Goal: Information Seeking & Learning: Learn about a topic

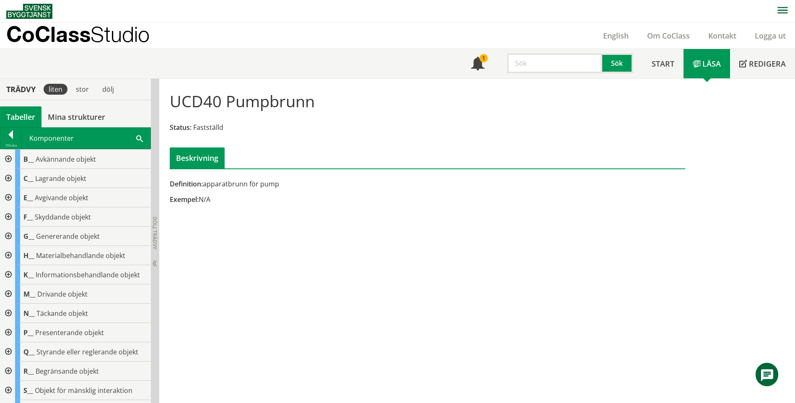
click at [374, 352] on div "UCD40 Pumpbrunn Status: Fastställd Beskrivning Definition: apparatbrunn för pum…" at bounding box center [476, 241] width 635 height 325
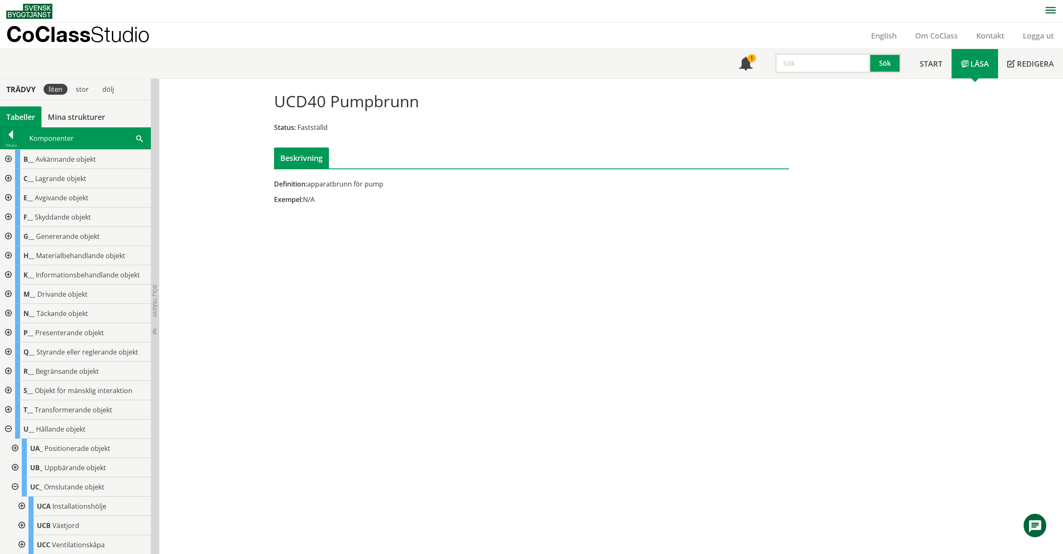
scroll to position [0, 0]
drag, startPoint x: 826, startPoint y: 72, endPoint x: 824, endPoint y: 67, distance: 5.7
click at [794, 72] on input "text" at bounding box center [822, 63] width 95 height 20
type input "EBA"
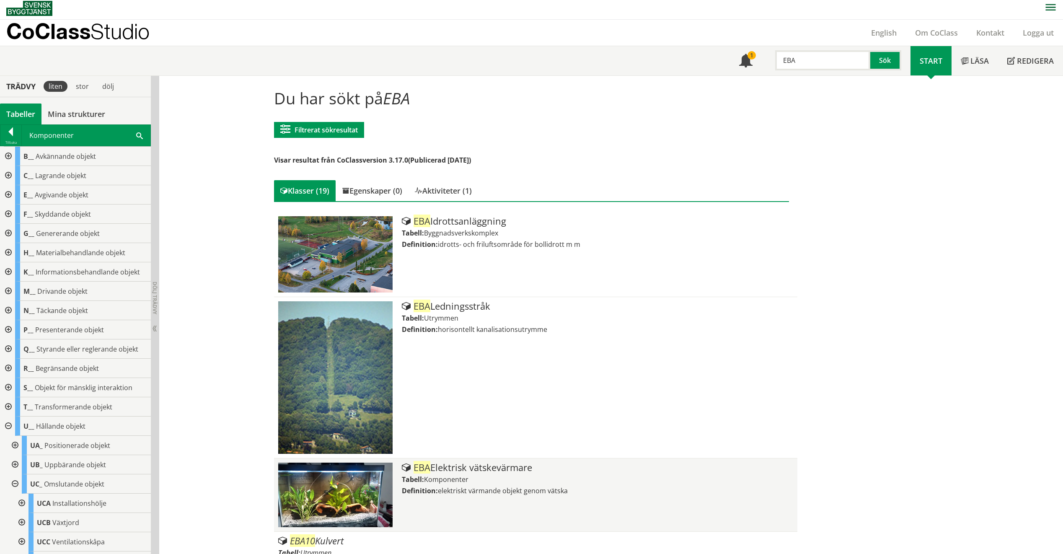
scroll to position [170, 0]
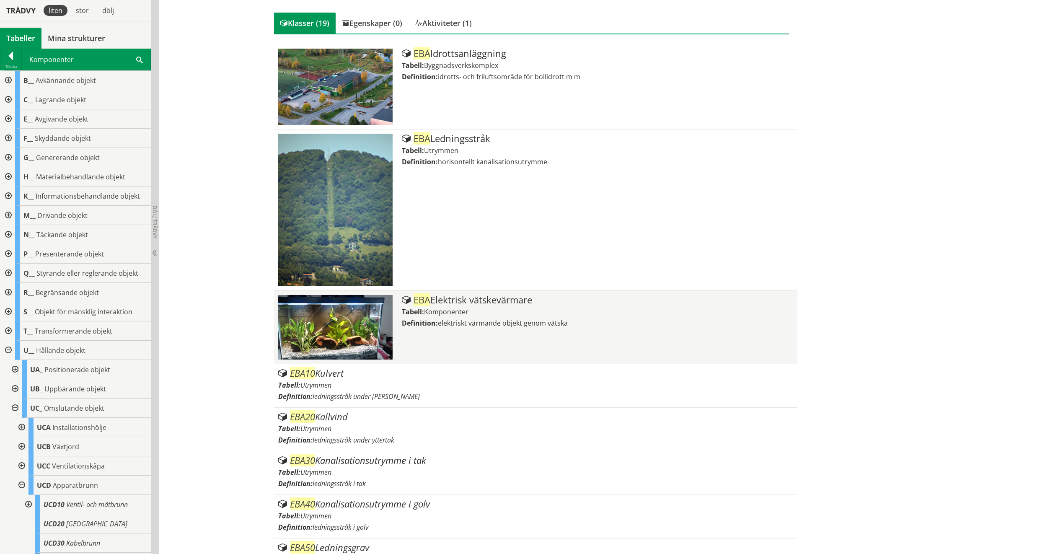
click at [481, 318] on span "elektriskt värmande objekt genom vätska" at bounding box center [503, 322] width 130 height 9
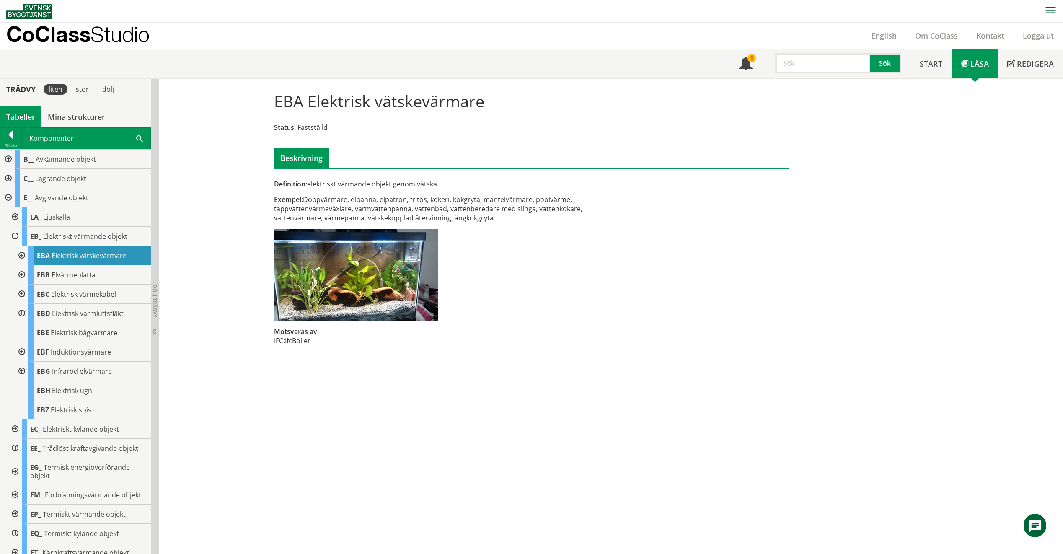
click at [797, 64] on input "text" at bounding box center [822, 63] width 95 height 20
click at [834, 55] on input "text" at bounding box center [822, 63] width 95 height 20
type input "EBC13"
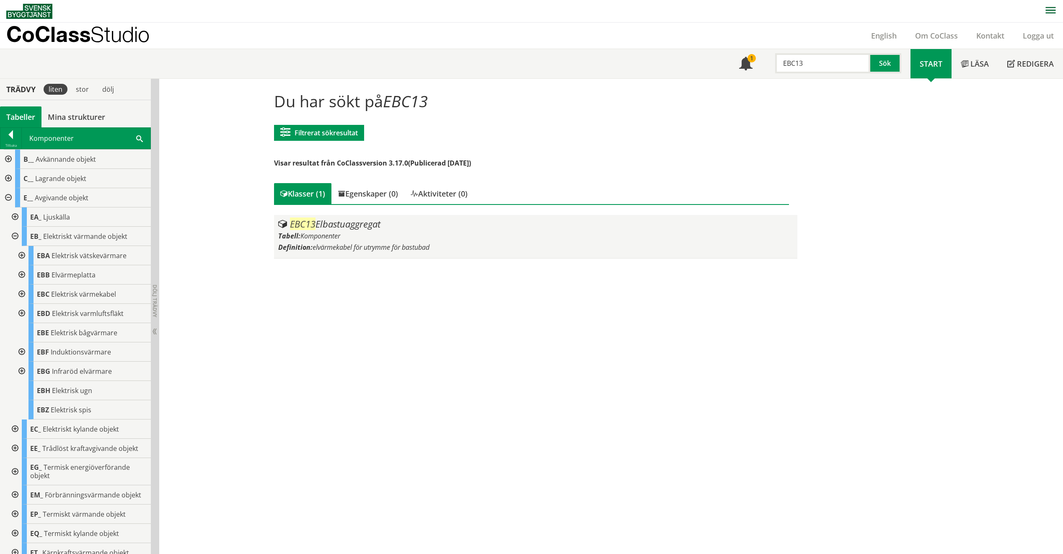
click at [386, 248] on span "elvärmekabel för utrymme för bastubad" at bounding box center [370, 247] width 117 height 9
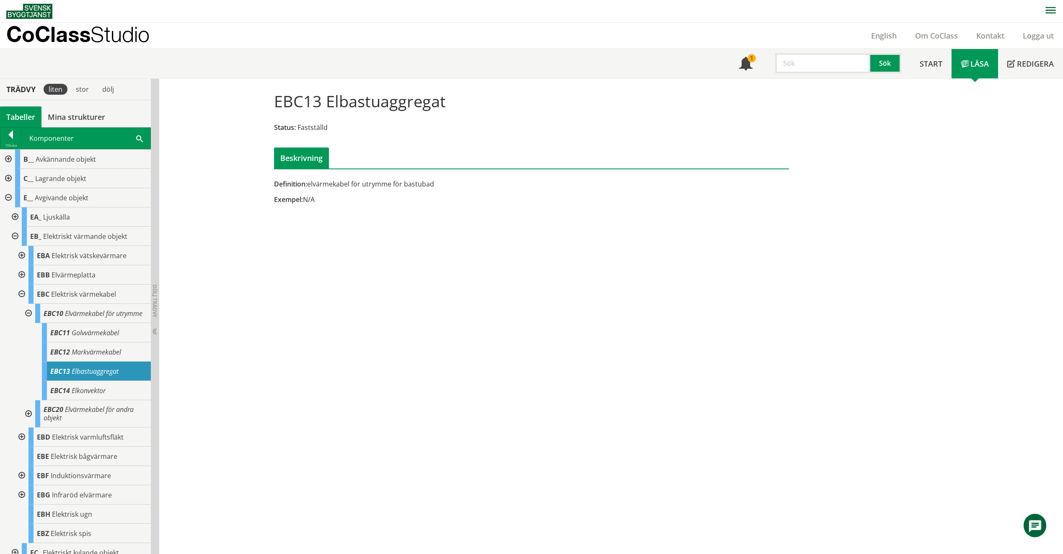
click at [805, 65] on input "text" at bounding box center [822, 63] width 95 height 20
type input "EBC22"
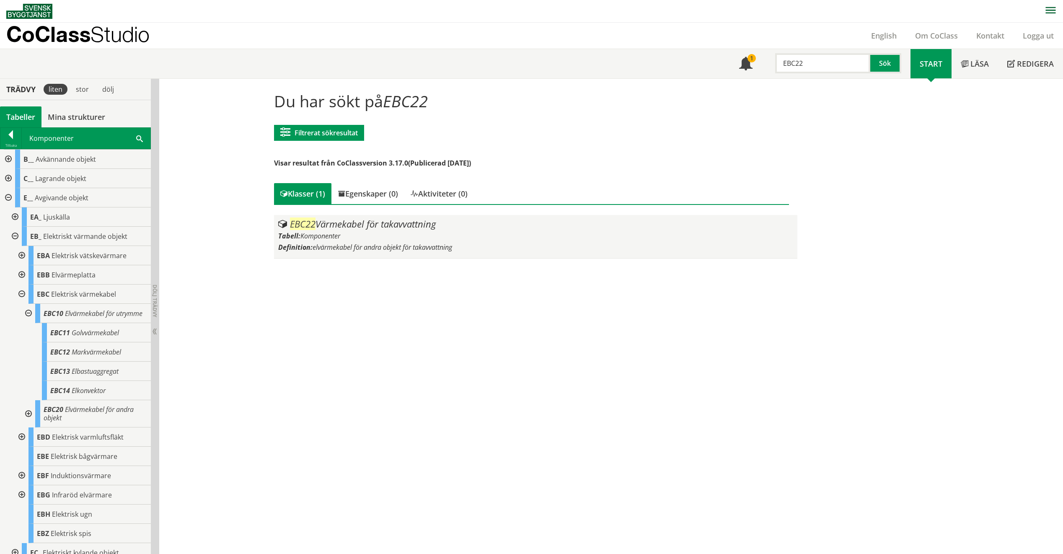
click at [348, 236] on div "Tabell: Komponenter" at bounding box center [535, 235] width 515 height 9
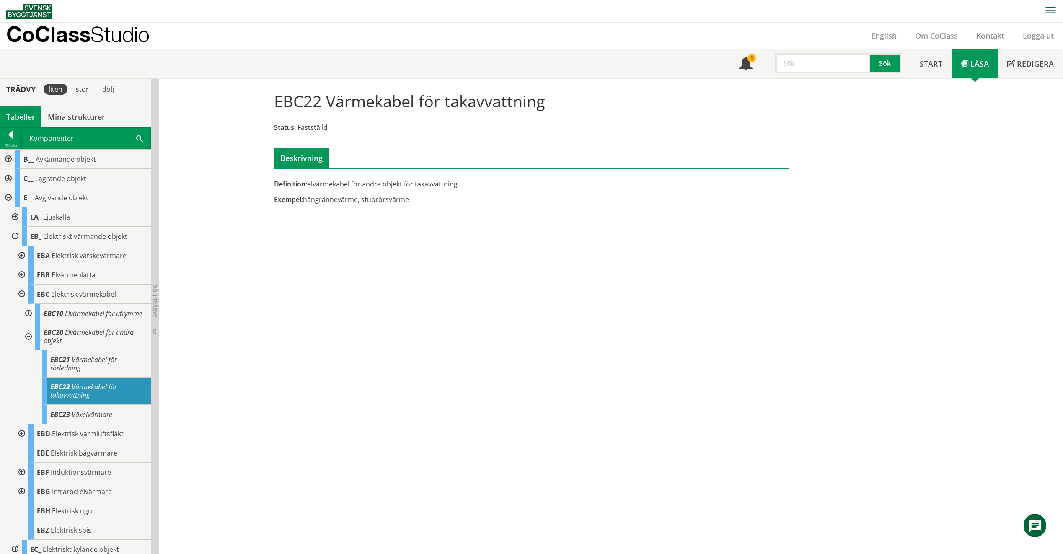
click at [822, 59] on input "text" at bounding box center [822, 63] width 95 height 20
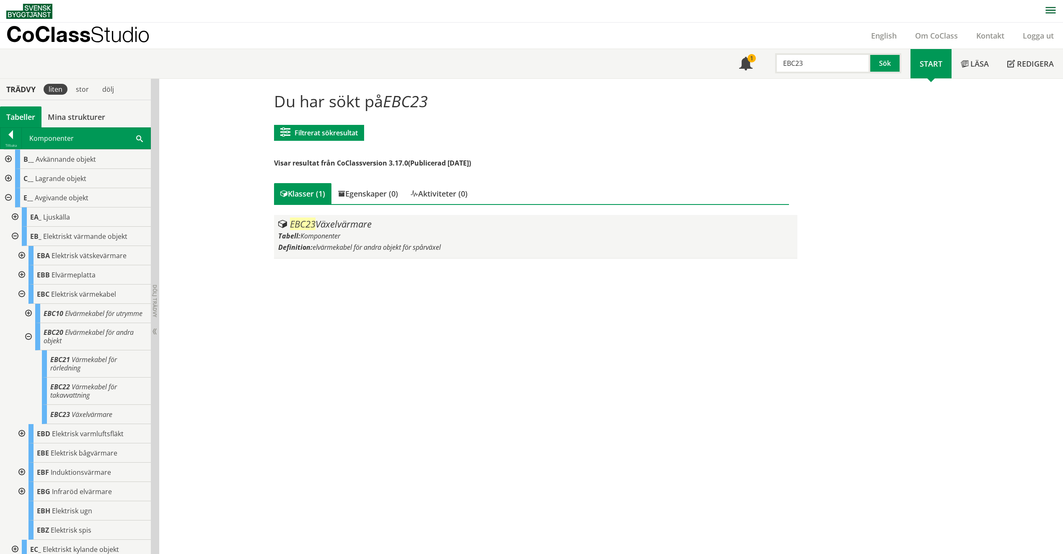
click at [391, 242] on div "EBC23 Växelvärmare Tabell: Komponenter Definition: elvärmekabel för andra objek…" at bounding box center [535, 236] width 515 height 35
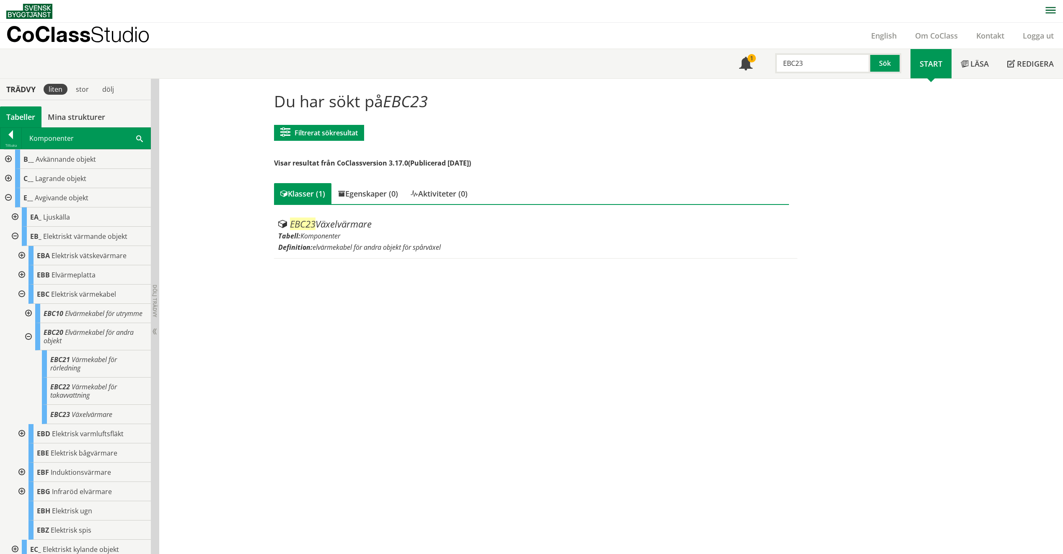
click at [836, 65] on input "EBC23" at bounding box center [822, 63] width 95 height 20
type input "EGA11"
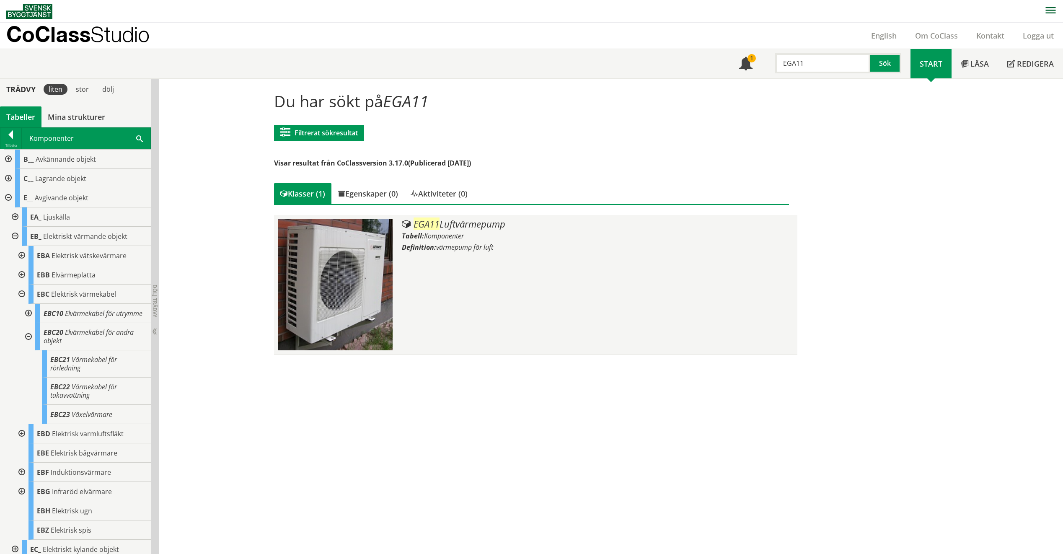
click at [506, 246] on div "Definition: värmepump för luft" at bounding box center [597, 247] width 391 height 9
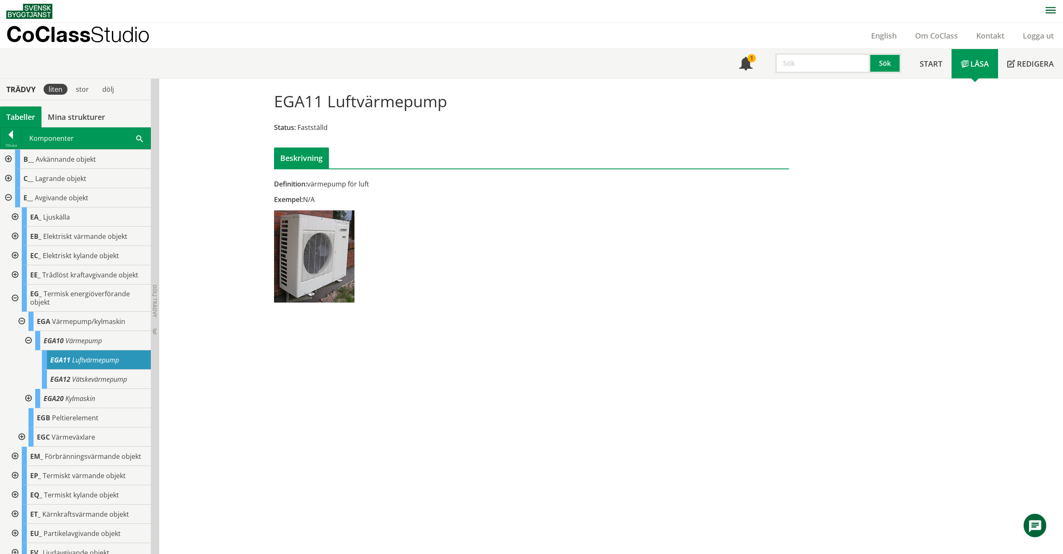
click at [839, 68] on input "text" at bounding box center [822, 63] width 95 height 20
type input "RNB"
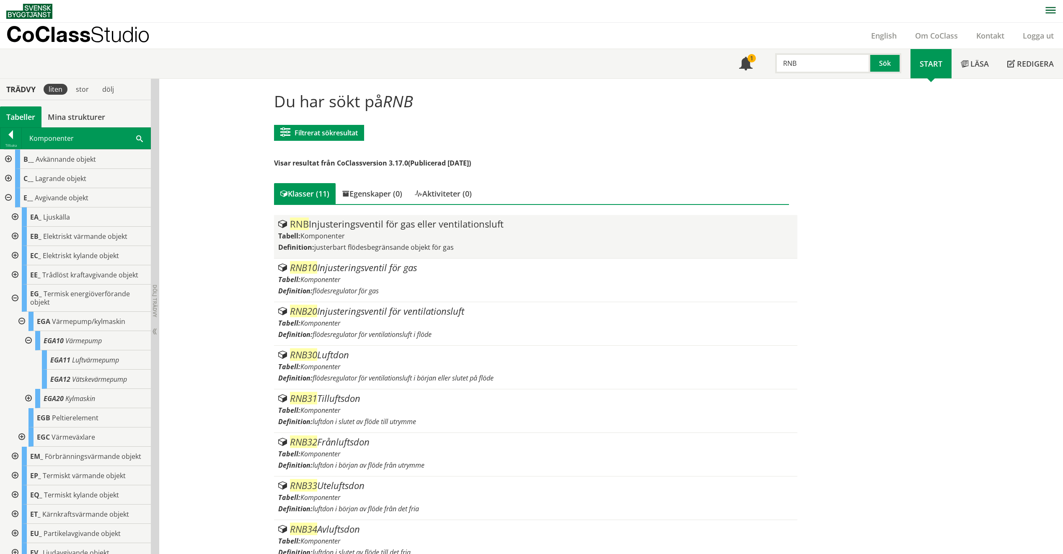
click at [516, 243] on div "Definition: justerbart flödesbegränsande objekt för gas" at bounding box center [535, 247] width 515 height 9
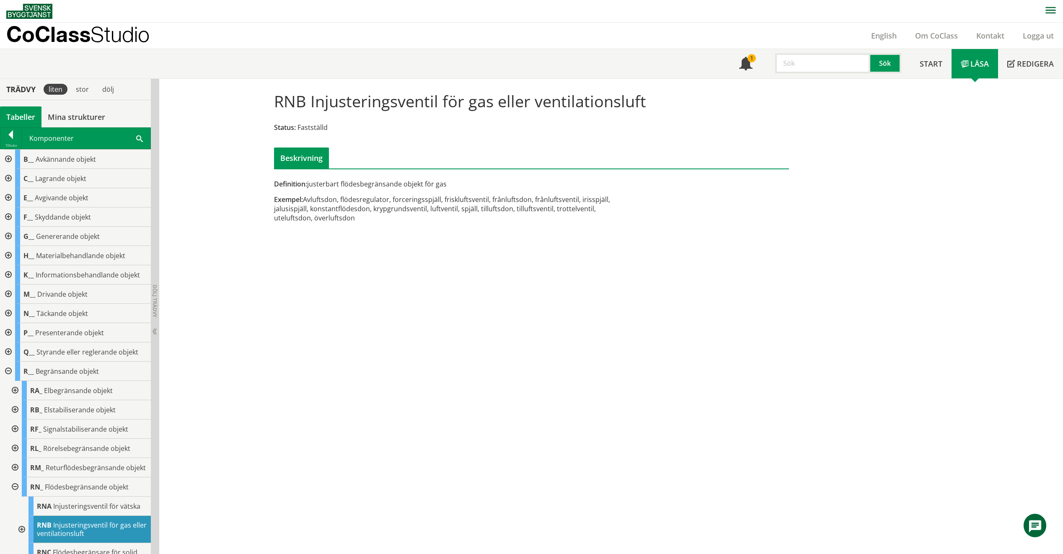
click at [806, 63] on input "text" at bounding box center [822, 63] width 95 height 20
type input "QNA30"
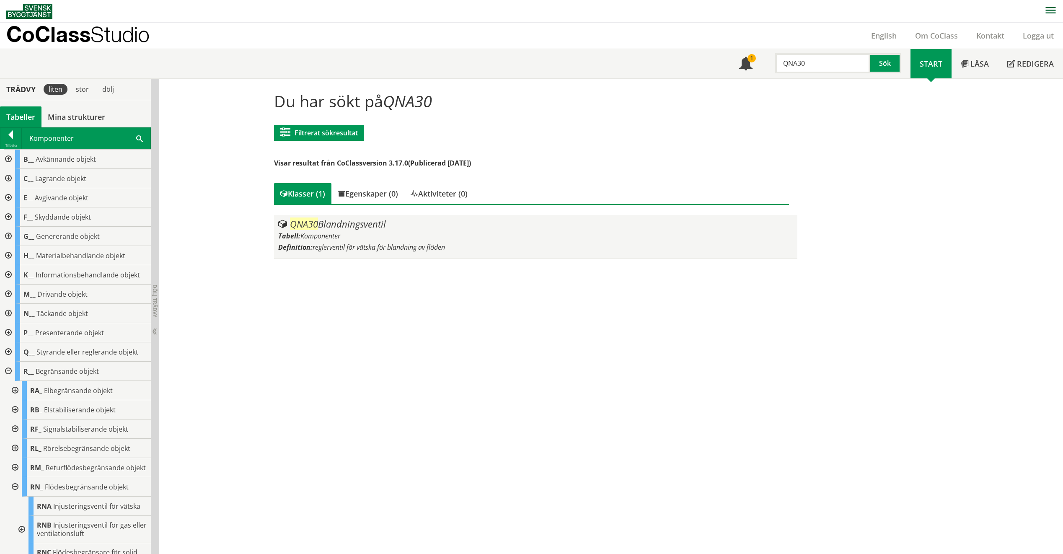
click at [369, 229] on div "QNA30 Blandningsventil" at bounding box center [535, 224] width 515 height 10
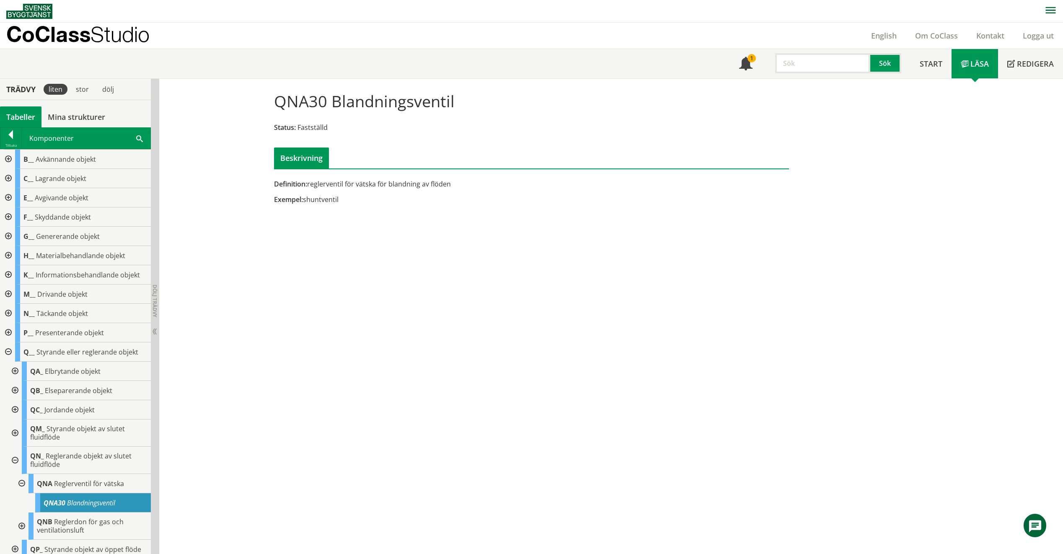
click at [843, 69] on input "text" at bounding box center [822, 63] width 95 height 20
type input "EBD"
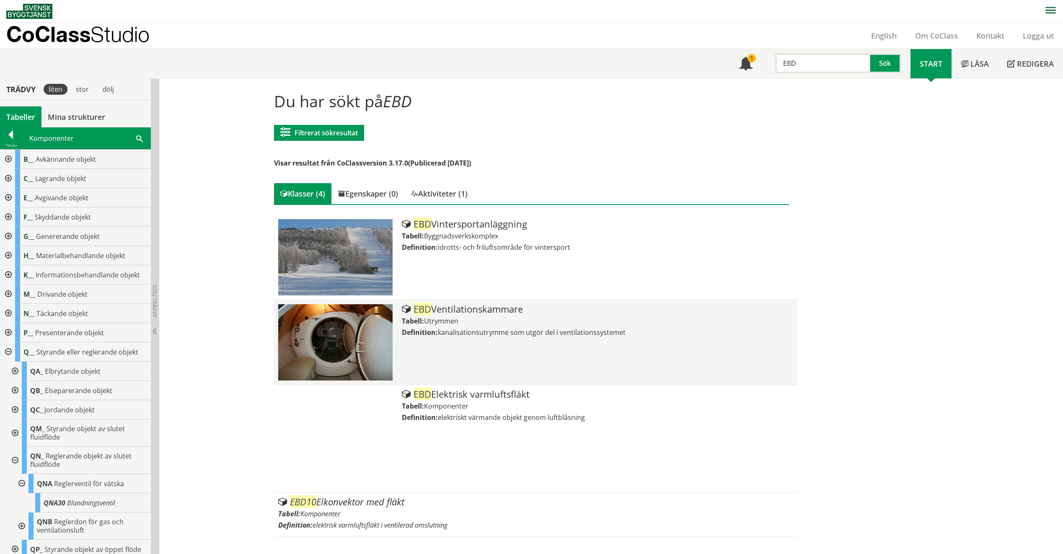
scroll to position [0, 0]
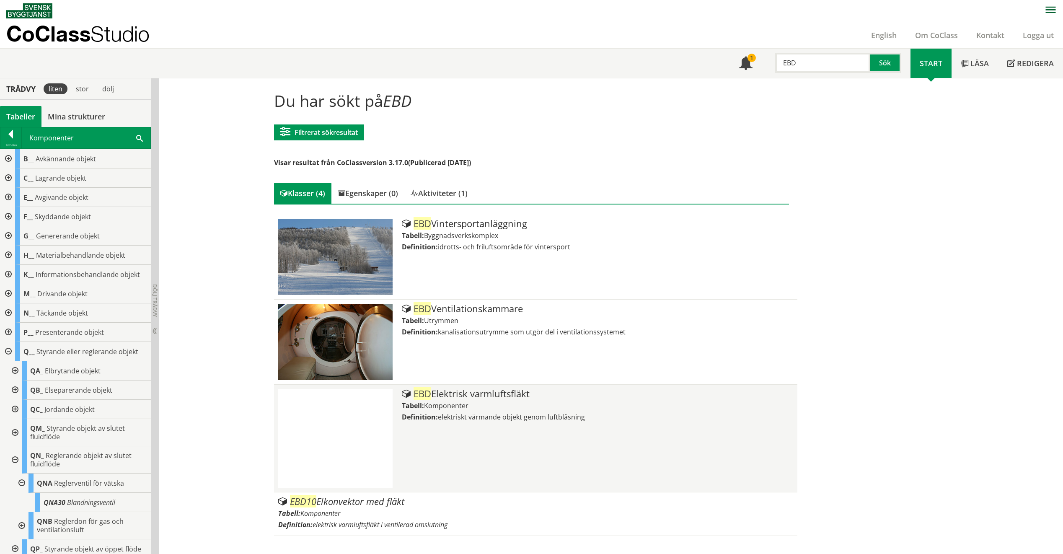
click at [495, 412] on span "elektriskt värmande objekt genom luftblåsning" at bounding box center [511, 416] width 147 height 9
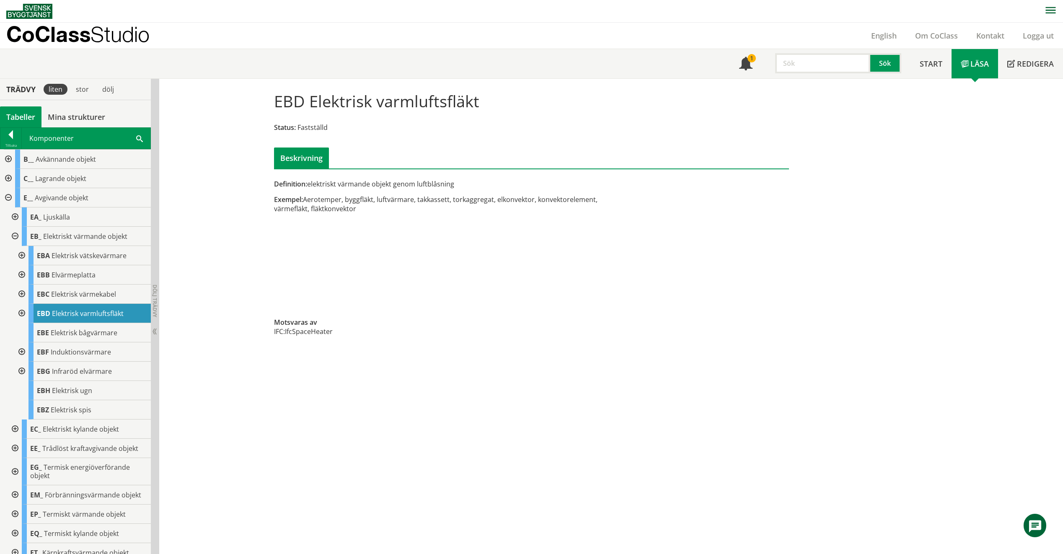
click at [860, 62] on input "text" at bounding box center [822, 63] width 95 height 20
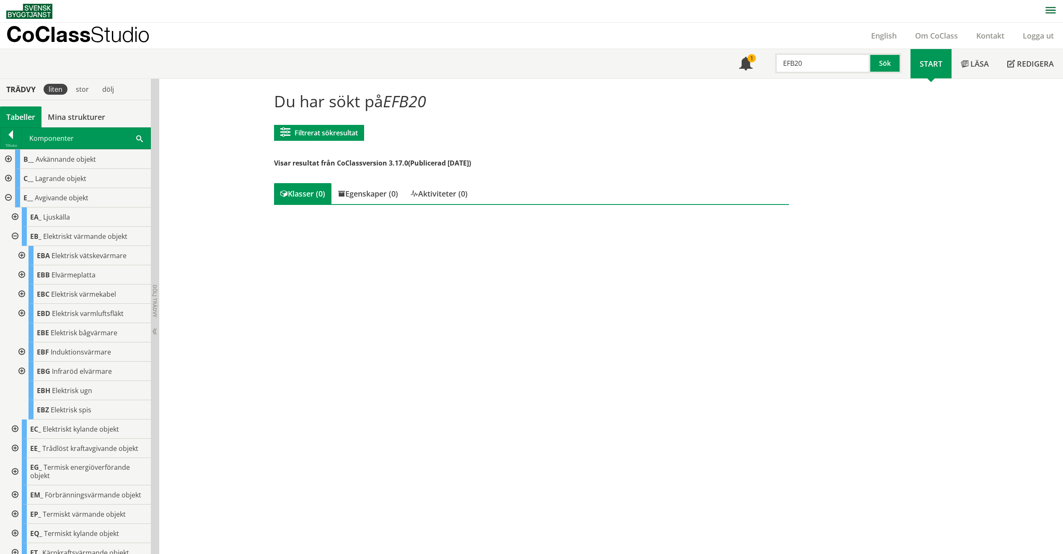
click at [825, 70] on input "EFB20" at bounding box center [822, 63] width 95 height 20
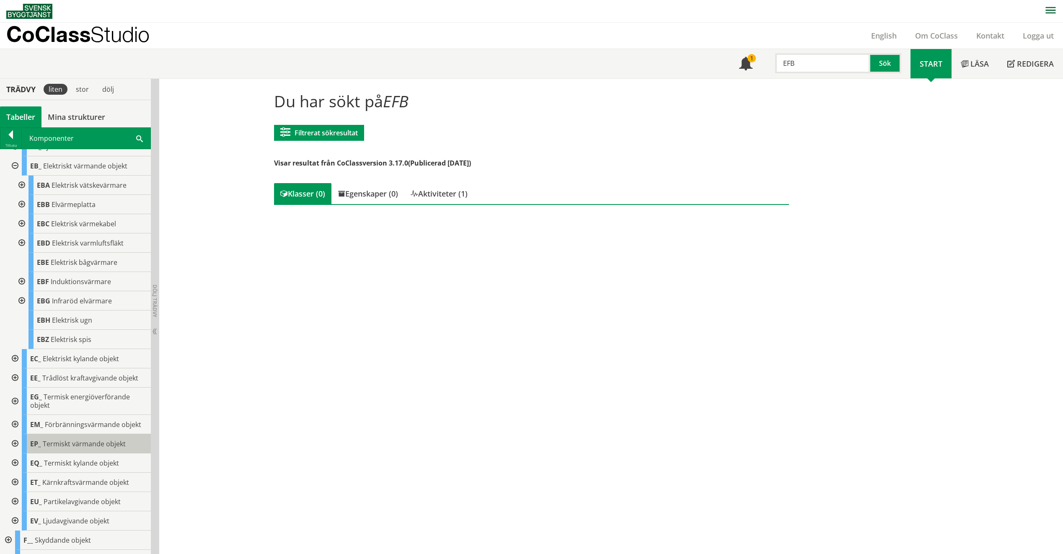
scroll to position [84, 0]
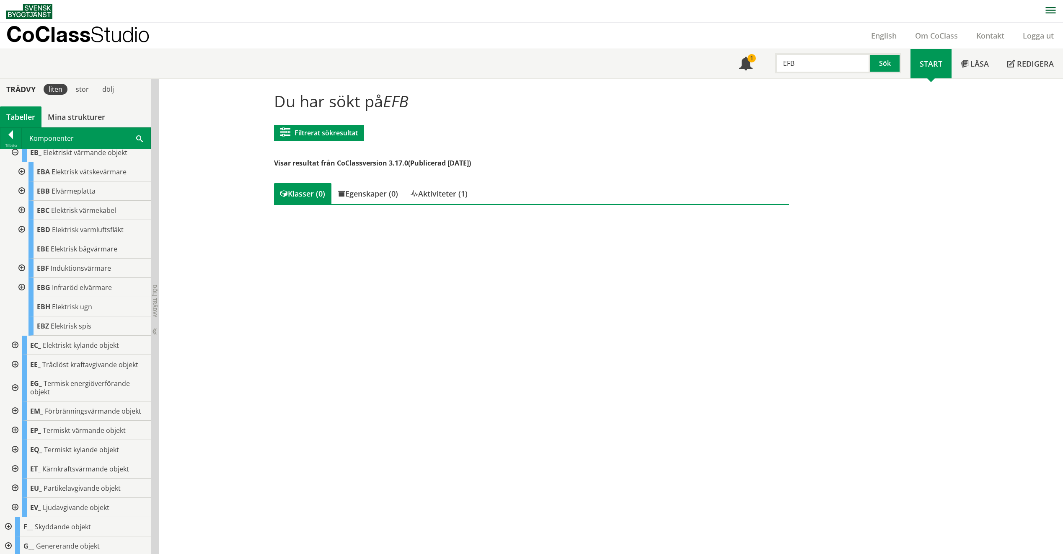
click at [809, 62] on input "EFB" at bounding box center [822, 63] width 95 height 20
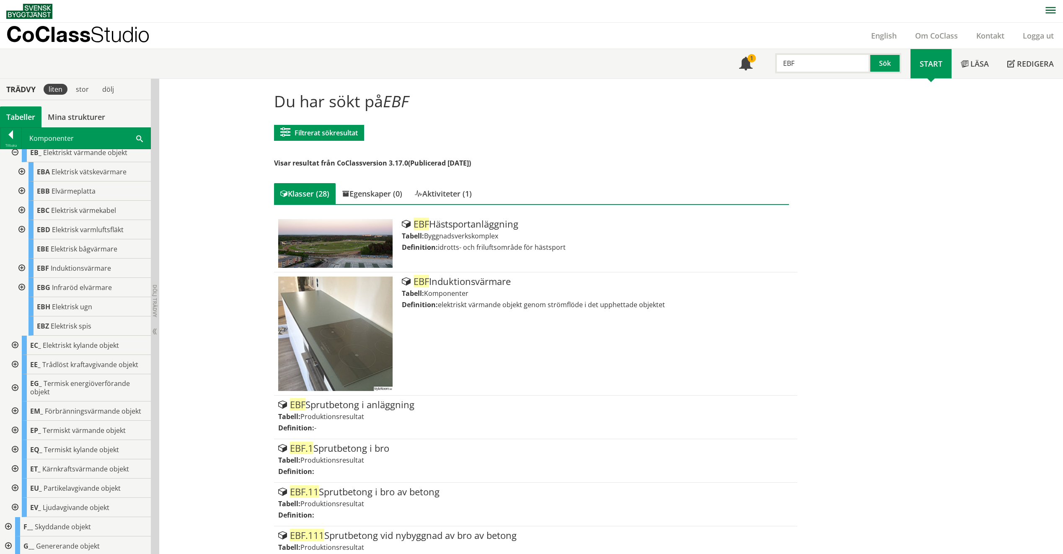
click at [810, 62] on input "EBF" at bounding box center [822, 63] width 95 height 20
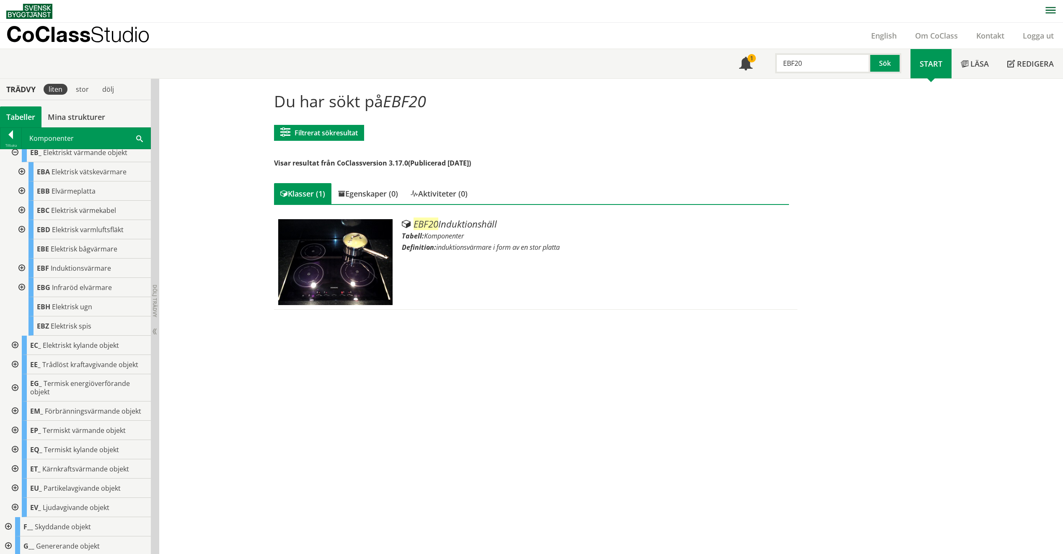
click at [810, 62] on input "EBF20" at bounding box center [822, 63] width 95 height 20
drag, startPoint x: 801, startPoint y: 60, endPoint x: 762, endPoint y: 60, distance: 39.4
click at [762, 60] on div "EBF20 Sök" at bounding box center [835, 61] width 149 height 24
type input "värmebatteri"
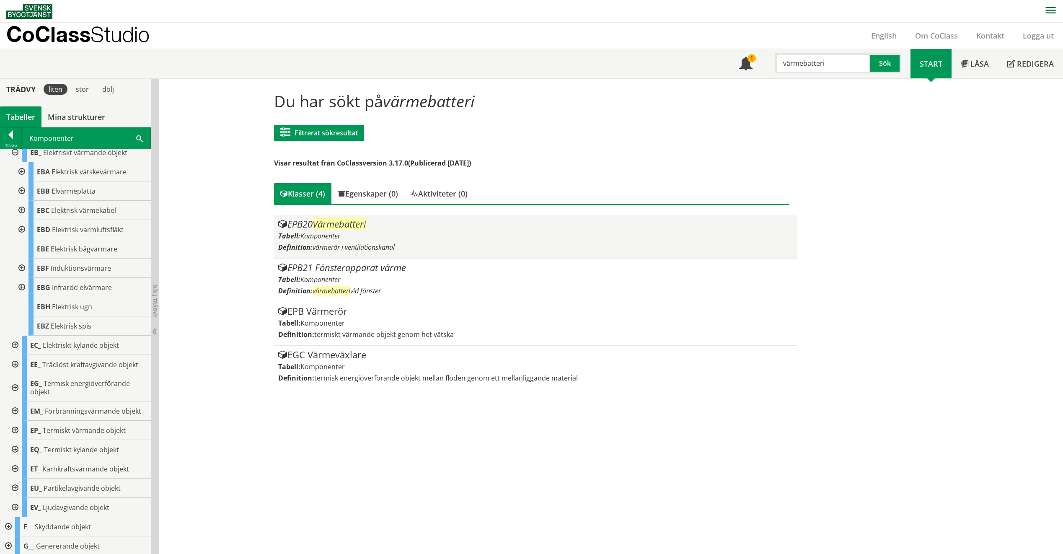
click at [470, 245] on div "Definition: värmerör i ventilationskanal" at bounding box center [535, 247] width 515 height 9
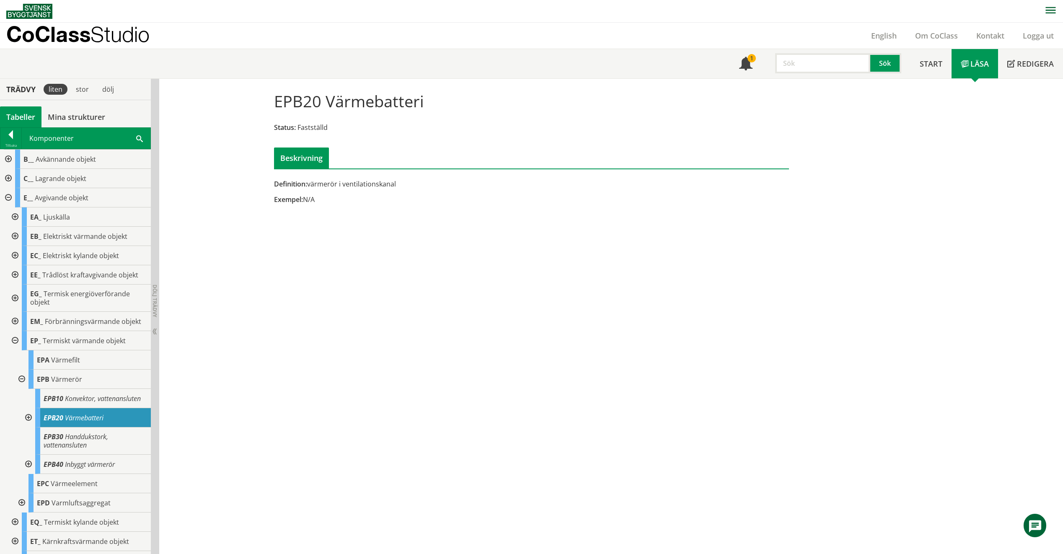
click at [799, 60] on input "text" at bounding box center [822, 63] width 95 height 20
type input "EQC"
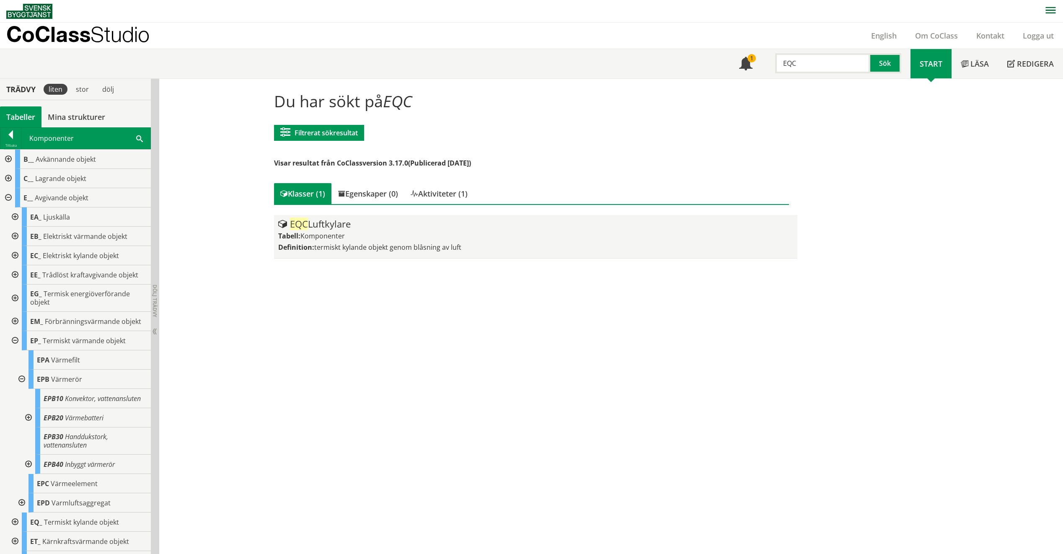
click at [388, 244] on span "termiskt kylande objekt genom blåsning av luft" at bounding box center [387, 247] width 147 height 9
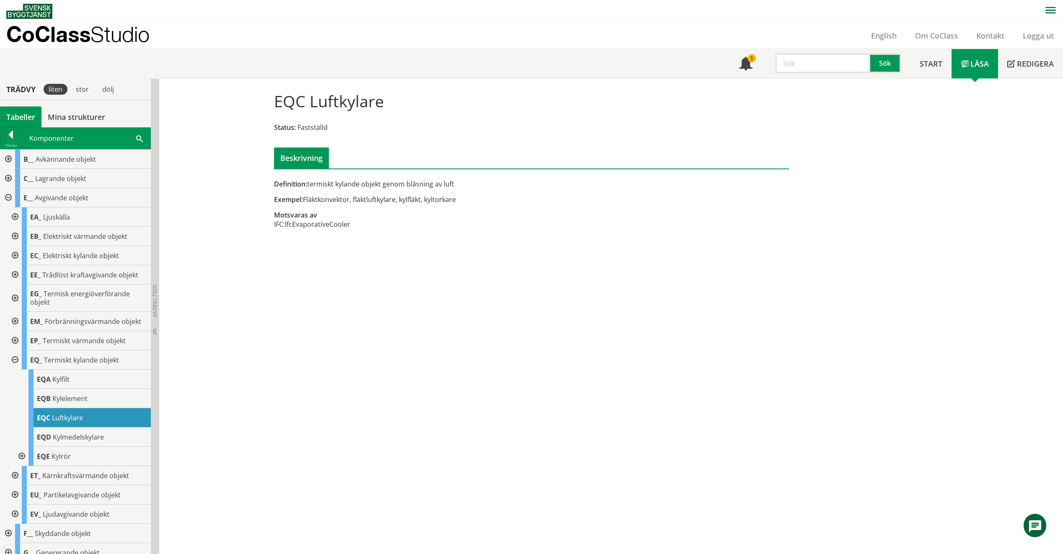
click at [790, 67] on input "text" at bounding box center [822, 63] width 95 height 20
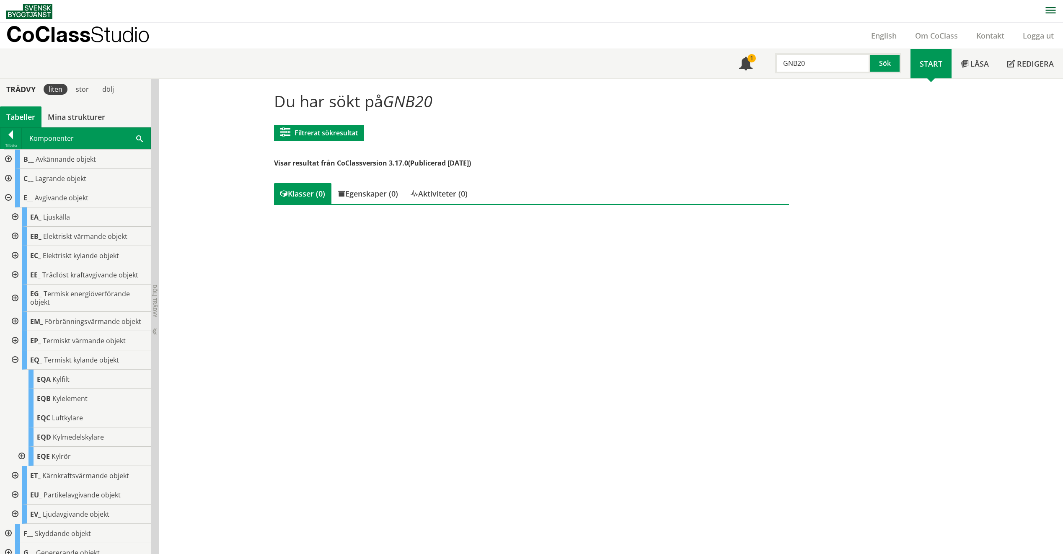
click at [855, 51] on div "Meny 1 GNB20 Sök Start Läsa" at bounding box center [531, 64] width 1063 height 30
click at [845, 57] on input "GNB20" at bounding box center [822, 63] width 95 height 20
drag, startPoint x: 844, startPoint y: 57, endPoint x: 712, endPoint y: 65, distance: 133.0
click at [712, 65] on div "Meny 1 GNB20 Sök Start Läsa" at bounding box center [534, 63] width 1056 height 29
type input "spjäll för ventilationsluft"
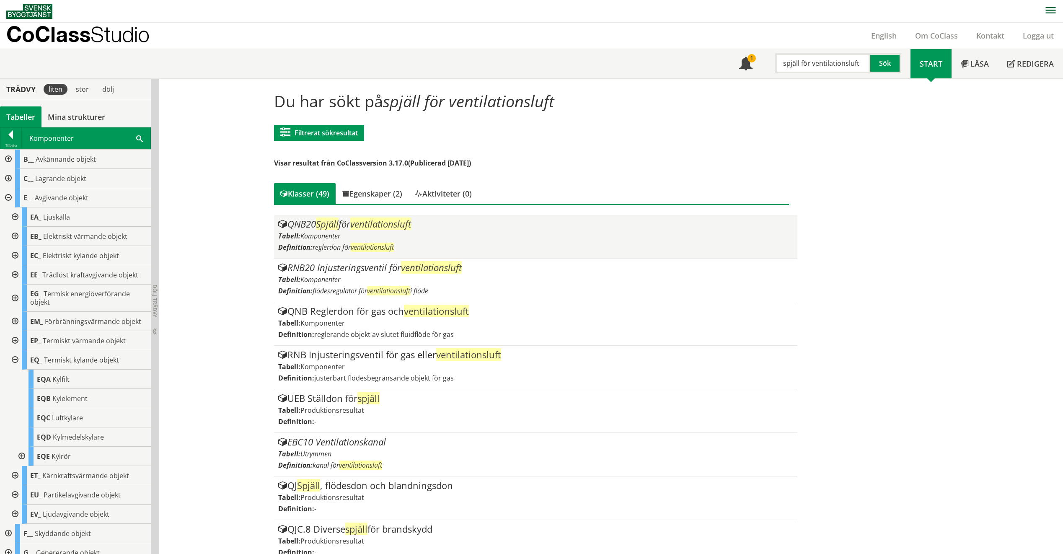
click at [305, 227] on div "QNB20 Spjäll för ventilationsluft" at bounding box center [535, 224] width 515 height 10
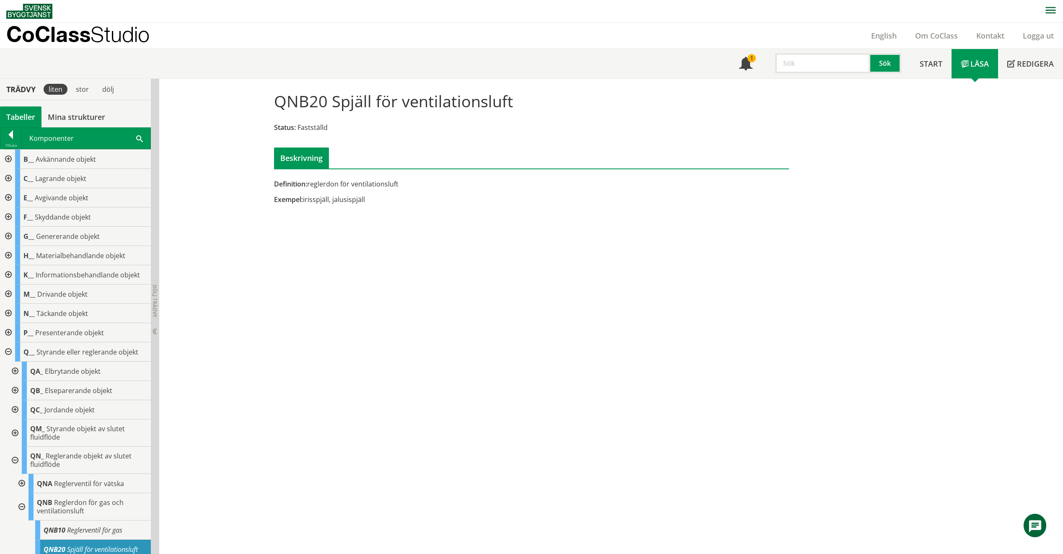
click at [823, 67] on input "text" at bounding box center [822, 63] width 95 height 20
type input "HQB"
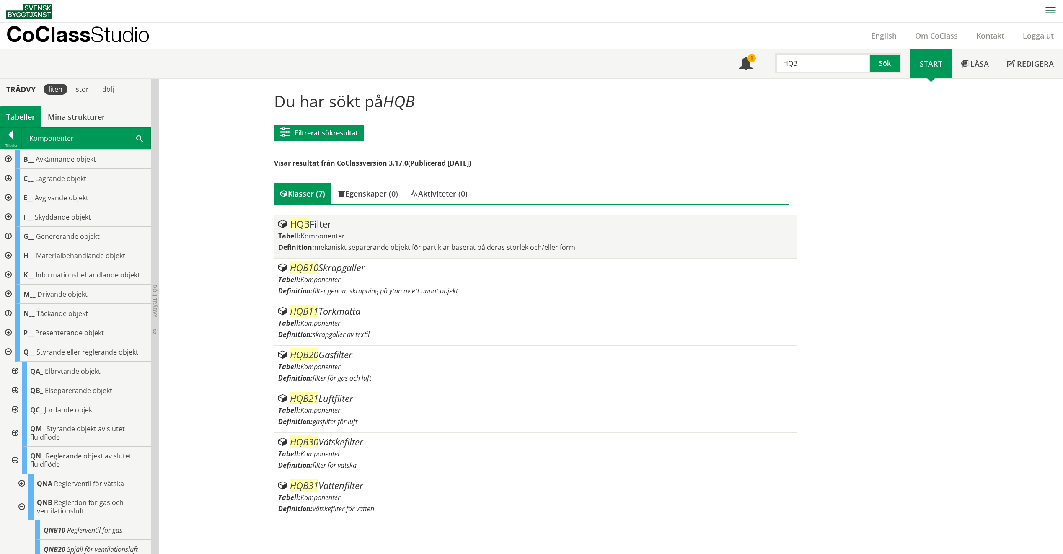
click at [414, 243] on span "mekaniskt separerande objekt för partiklar baserat på deras storlek och/eller f…" at bounding box center [444, 247] width 261 height 9
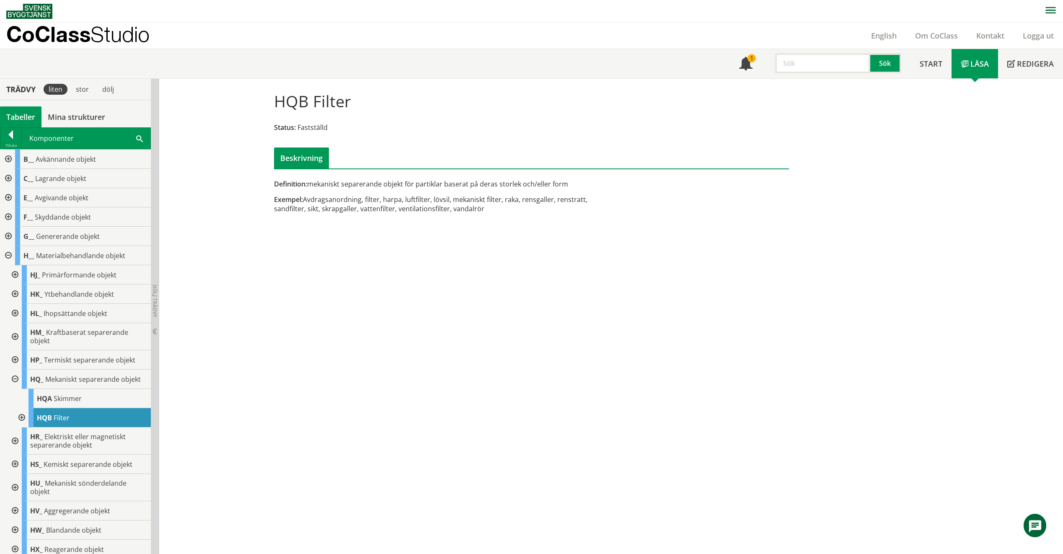
click at [785, 67] on input "text" at bounding box center [822, 63] width 95 height 20
type input "HQB21"
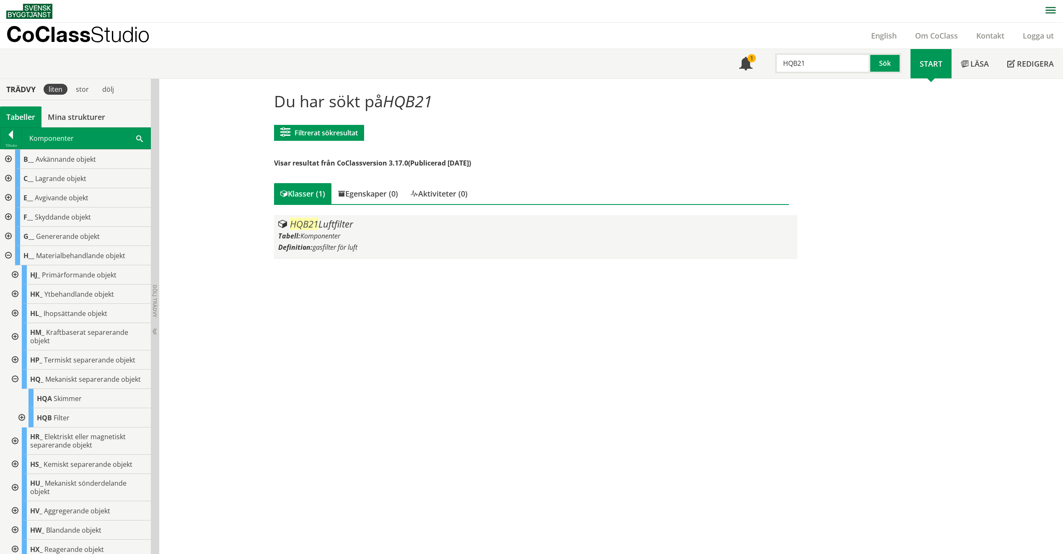
click at [385, 229] on div "HQB21 Luftfilter" at bounding box center [535, 224] width 515 height 10
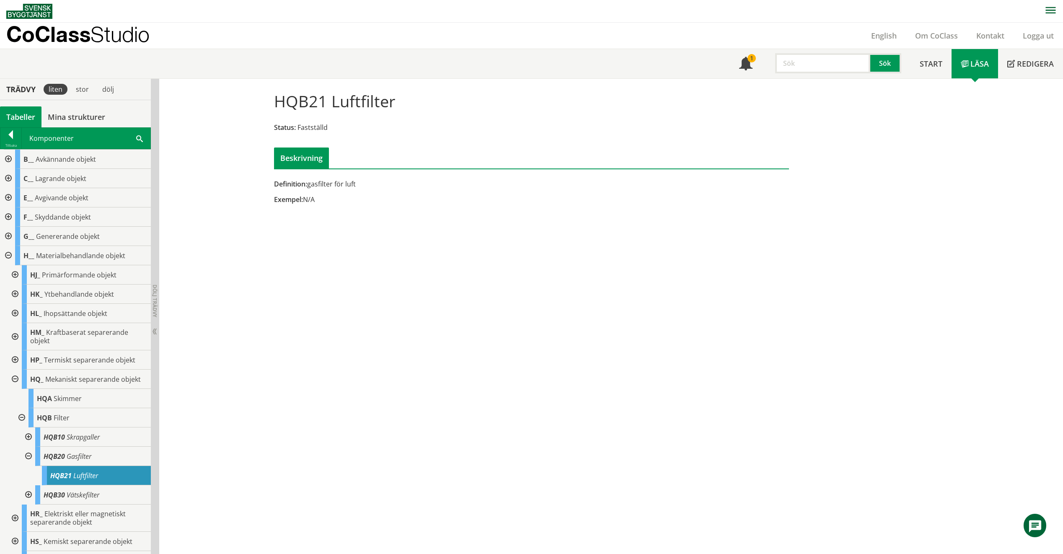
click at [804, 63] on input "text" at bounding box center [822, 63] width 95 height 20
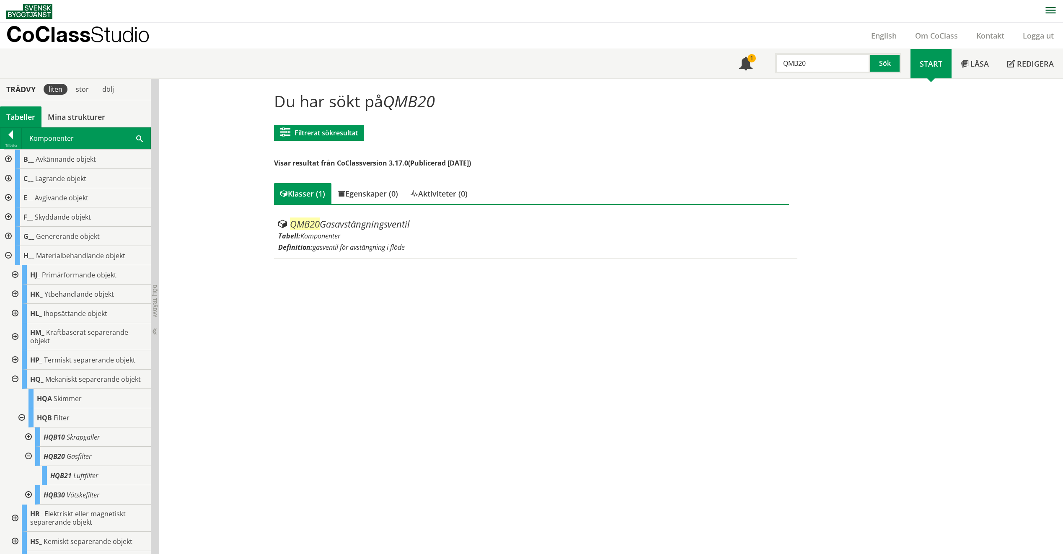
click at [795, 61] on input "QMB20" at bounding box center [822, 63] width 95 height 20
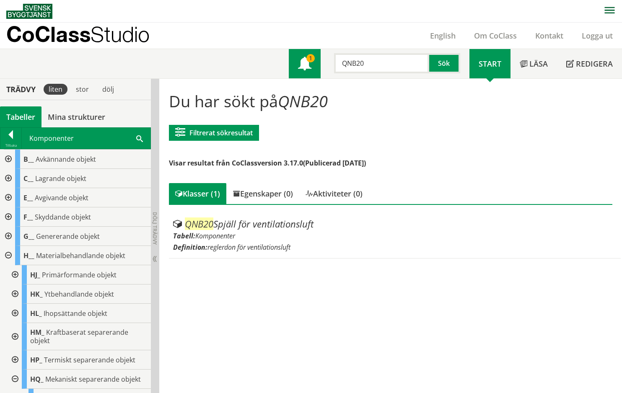
drag, startPoint x: 379, startPoint y: 68, endPoint x: 296, endPoint y: 65, distance: 83.4
click at [296, 65] on div "Meny 1 QNB20 Sök" at bounding box center [379, 63] width 181 height 29
type input "Avstängningsspjäll"
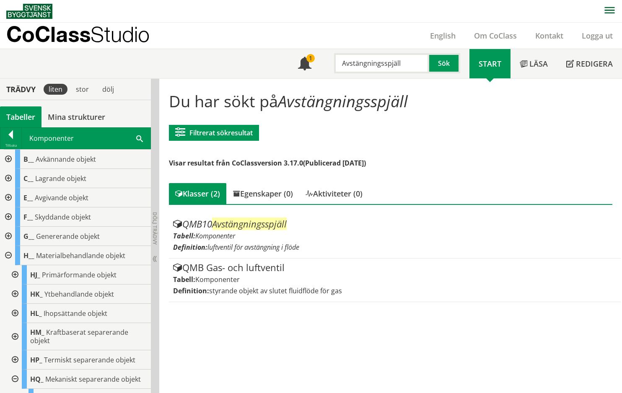
drag, startPoint x: 268, startPoint y: 12, endPoint x: 235, endPoint y: 9, distance: 33.6
click at [235, 9] on nav at bounding box center [313, 11] width 615 height 22
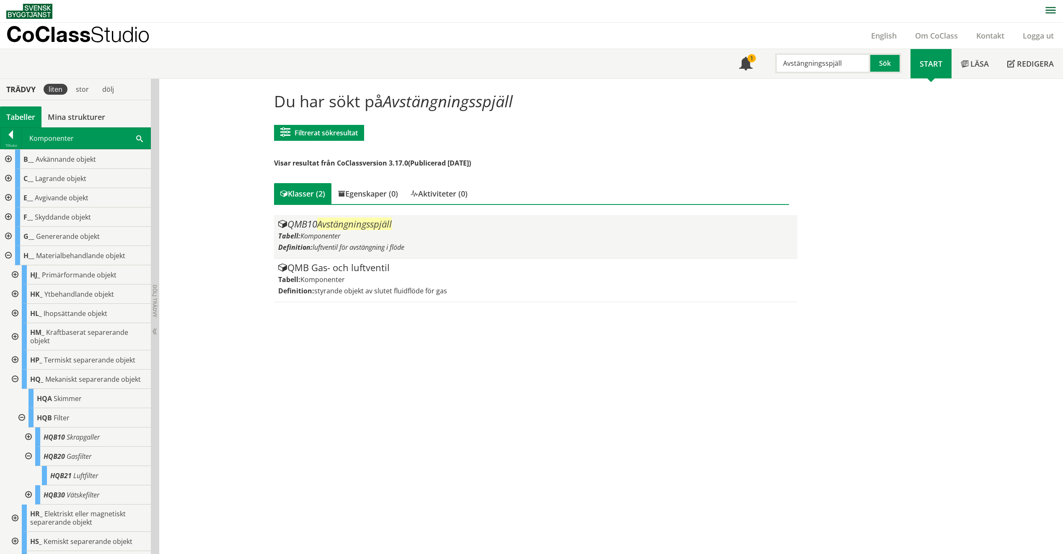
click at [456, 230] on div "QMB10 Avstängningsspjäll Tabell: Komponenter Definition: luftventil för avstäng…" at bounding box center [535, 236] width 515 height 35
click at [424, 240] on div "Tabell: Komponenter" at bounding box center [535, 235] width 515 height 9
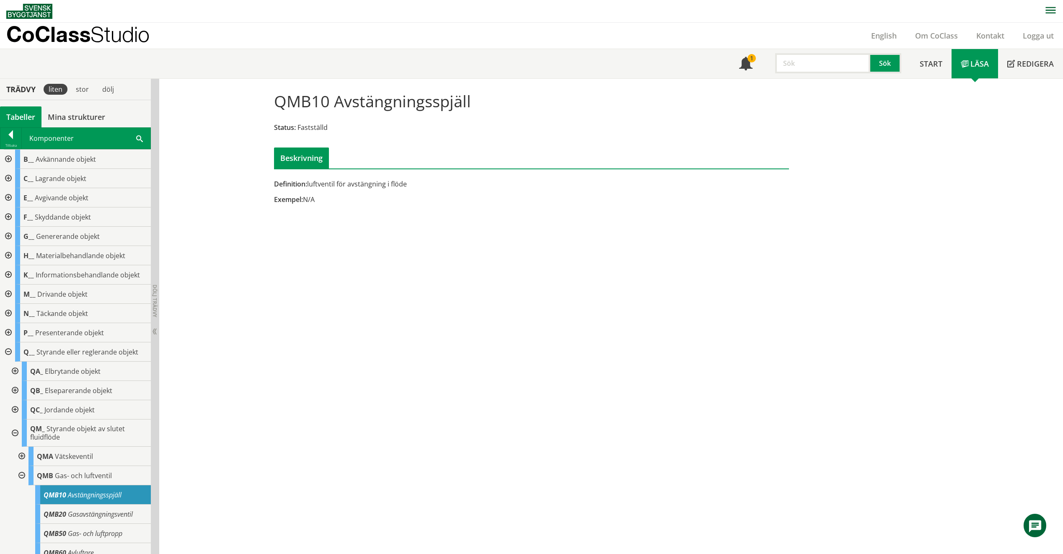
click at [814, 63] on input "text" at bounding box center [822, 63] width 95 height 20
type input "Kanal"
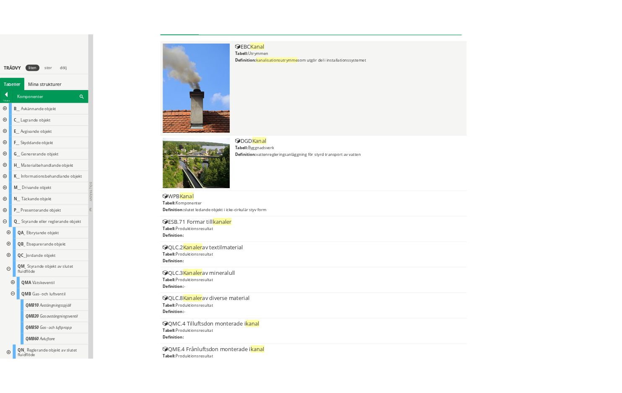
scroll to position [251, 0]
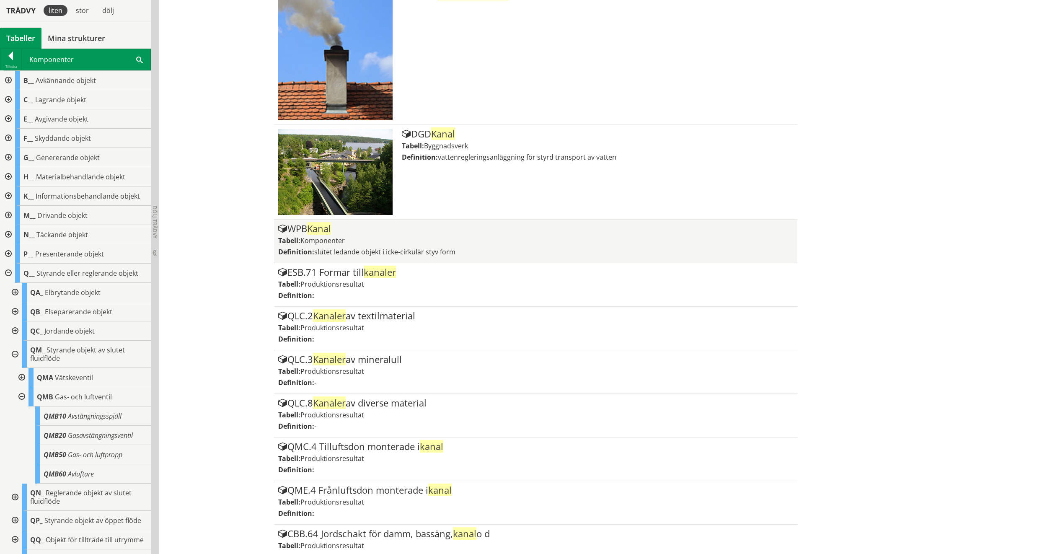
click at [428, 247] on span "slutet ledande objekt i icke-cirkulär styv form" at bounding box center [384, 251] width 141 height 9
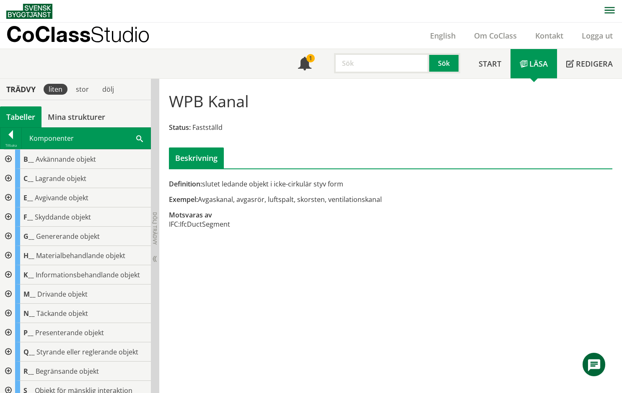
click at [414, 63] on input "text" at bounding box center [381, 63] width 95 height 20
type input "UCC"
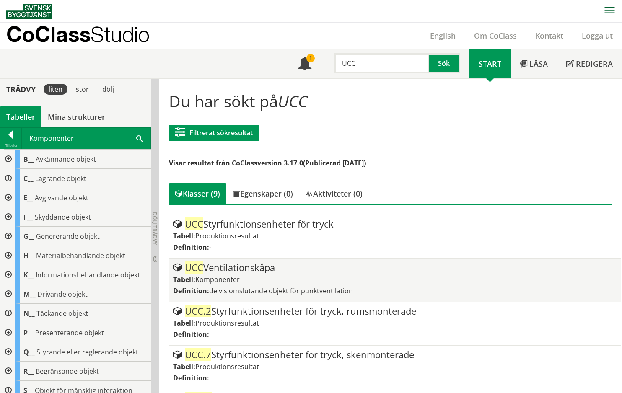
click at [253, 271] on div "UCC Ventilationskåpa" at bounding box center [394, 268] width 443 height 10
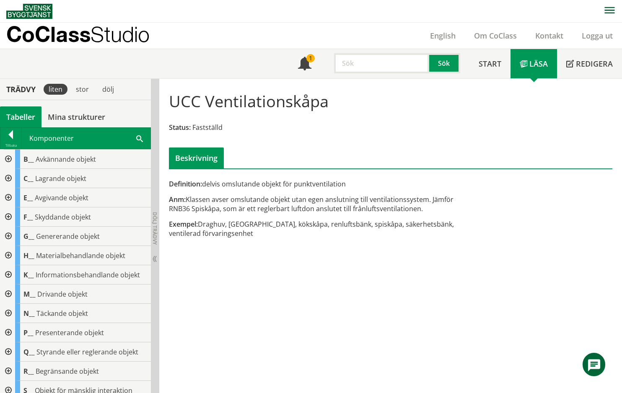
click at [401, 66] on input "text" at bounding box center [381, 63] width 95 height 20
type input "CLA"
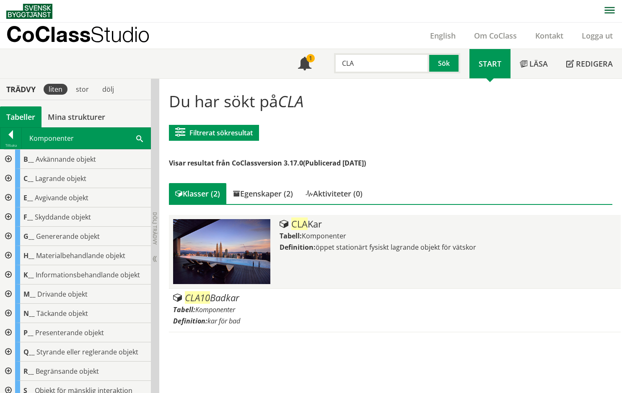
click at [337, 287] on article "CLA Kar Tabell: Komponenter Definition: öppet stationärt fysiskt lagrande objek…" at bounding box center [395, 252] width 452 height 74
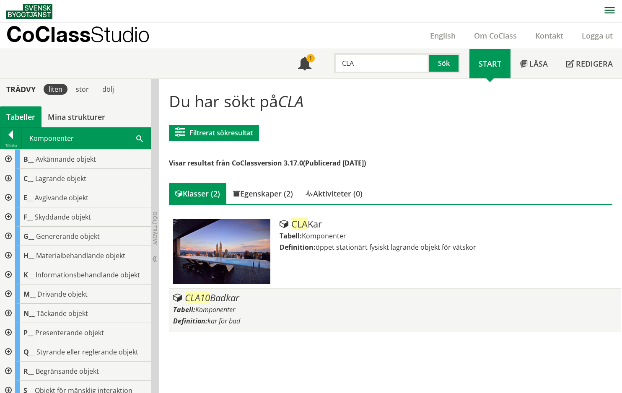
click at [336, 301] on div "CLA10 Badkar" at bounding box center [394, 298] width 443 height 10
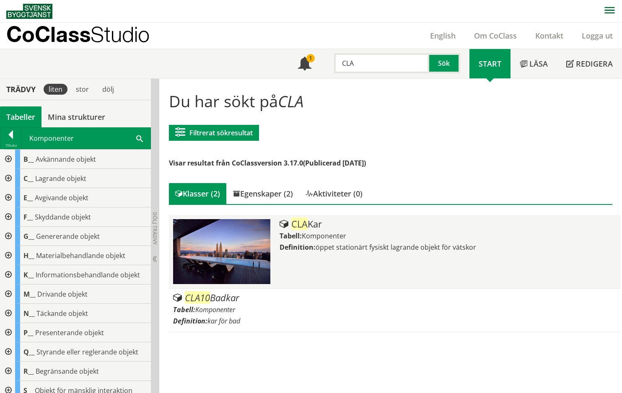
click at [278, 253] on div at bounding box center [226, 251] width 106 height 65
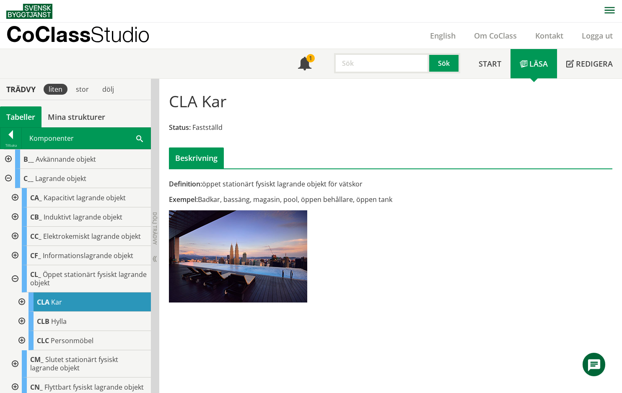
click at [377, 58] on input "text" at bounding box center [381, 63] width 95 height 20
type input "QMB60"
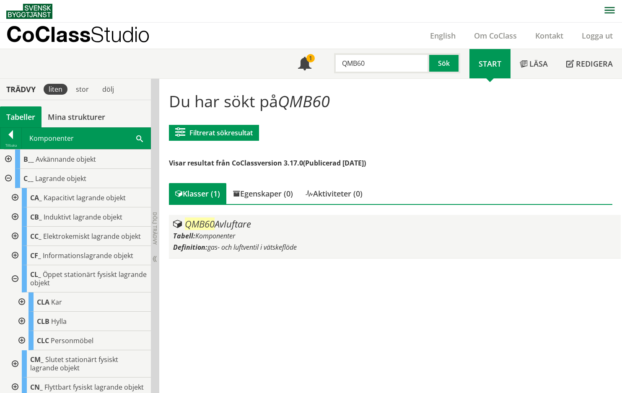
click at [309, 226] on div "QMB60 Avluftare" at bounding box center [394, 224] width 443 height 10
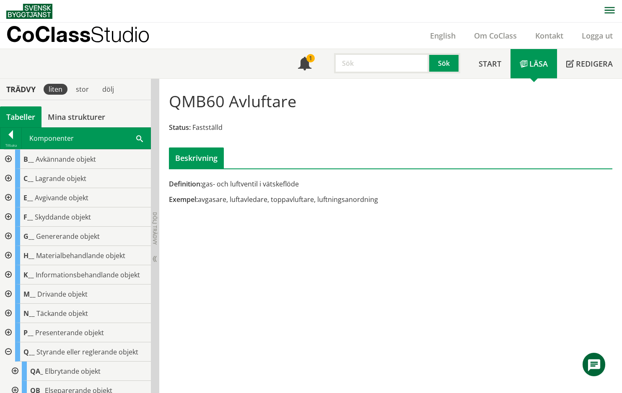
click at [389, 59] on input "text" at bounding box center [381, 63] width 95 height 20
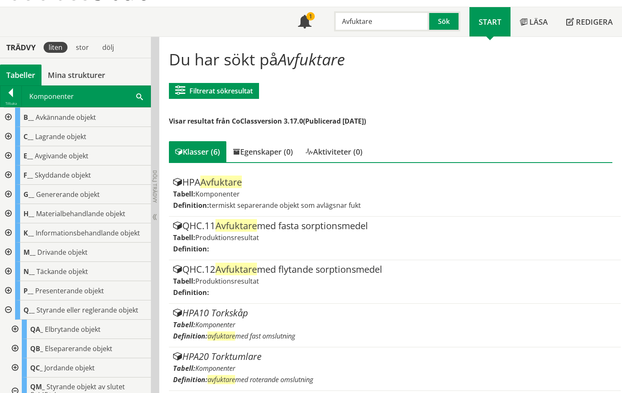
scroll to position [0, 0]
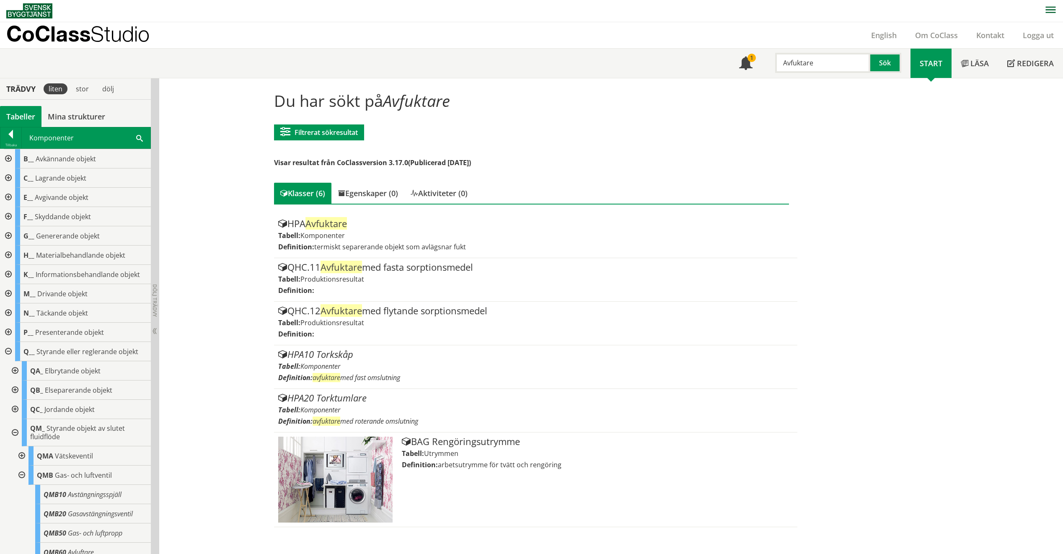
drag, startPoint x: 831, startPoint y: 56, endPoint x: 787, endPoint y: 58, distance: 44.9
click at [621, 58] on input "Avfuktare" at bounding box center [822, 63] width 95 height 20
type input "A"
type input "RNB30"
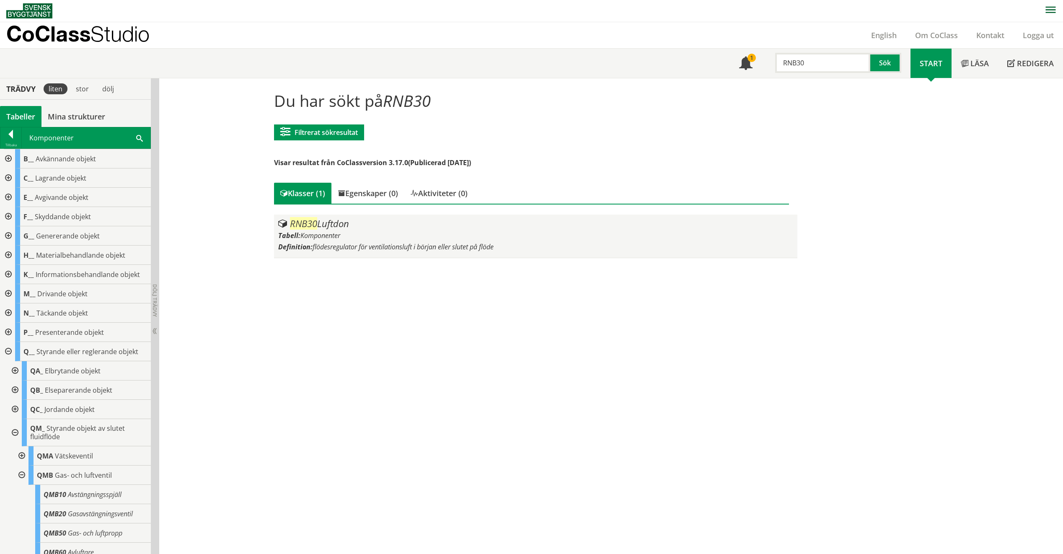
click at [392, 234] on div "Tabell: Komponenter" at bounding box center [535, 235] width 515 height 9
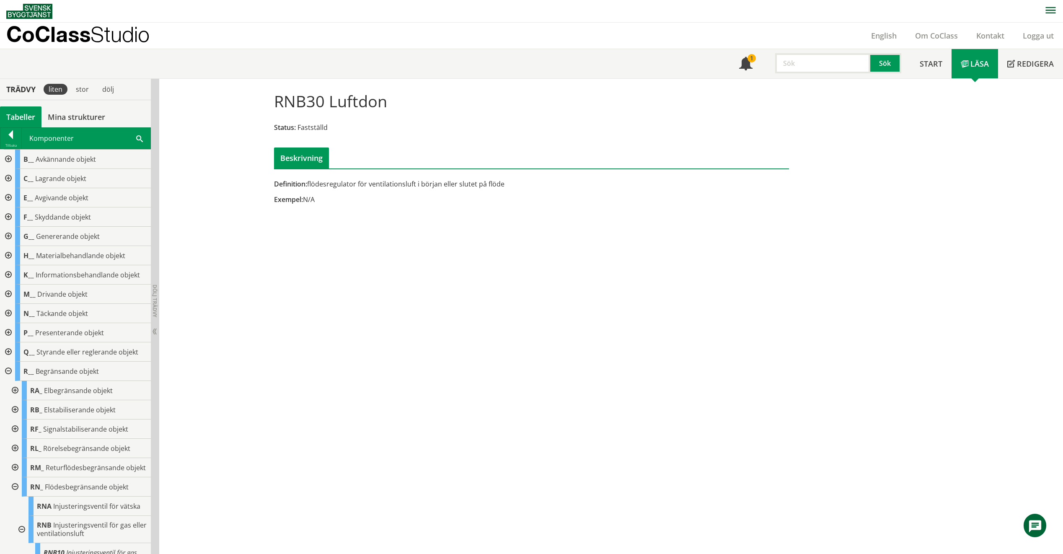
click at [806, 60] on input "text" at bounding box center [822, 63] width 95 height 20
type input "QAC"
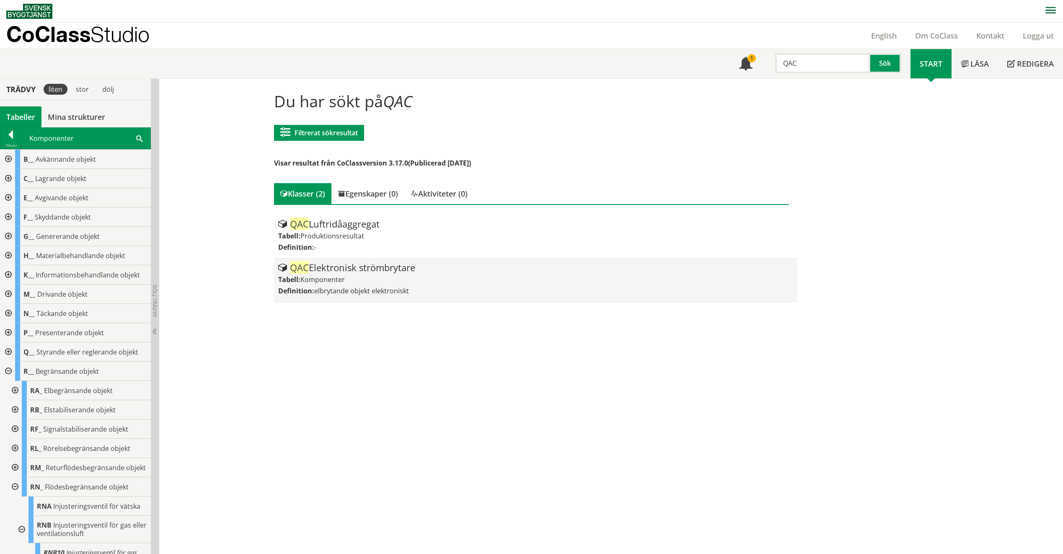
click at [378, 280] on div "Tabell: Komponenter" at bounding box center [535, 279] width 515 height 9
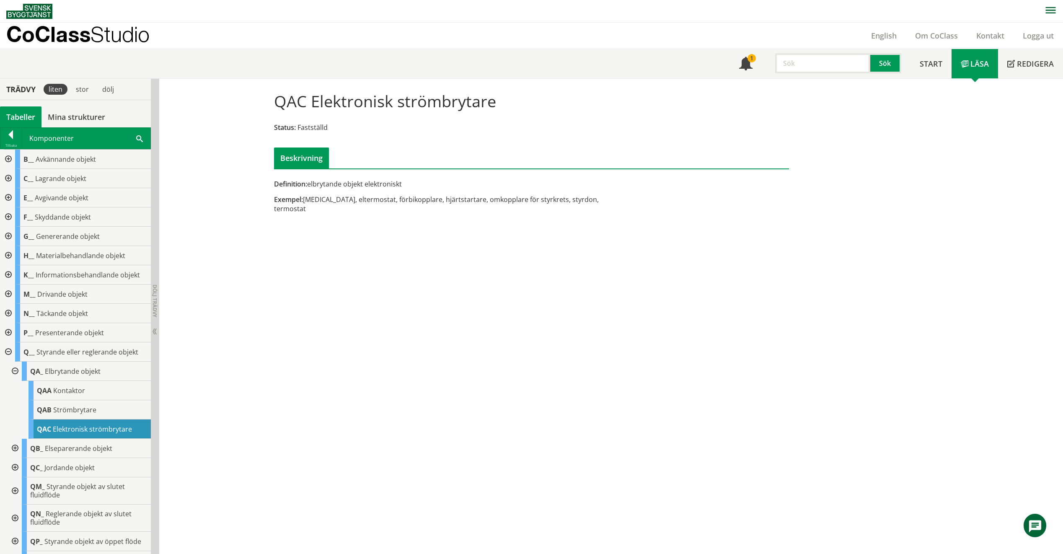
click at [828, 68] on input "text" at bounding box center [822, 63] width 95 height 20
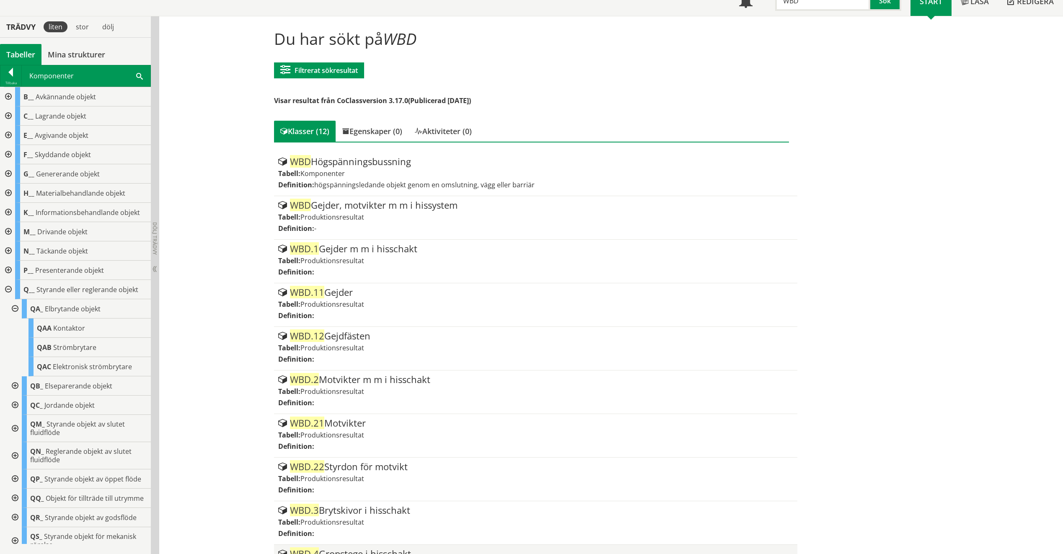
scroll to position [21, 0]
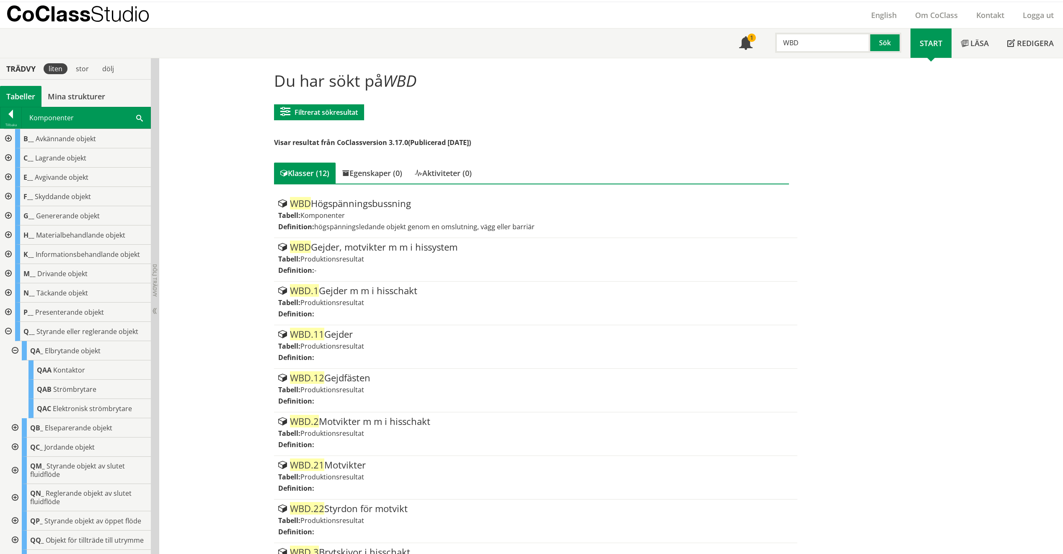
drag, startPoint x: 806, startPoint y: 44, endPoint x: 775, endPoint y: 44, distance: 31.4
click at [775, 44] on input "WBD" at bounding box center [822, 43] width 95 height 20
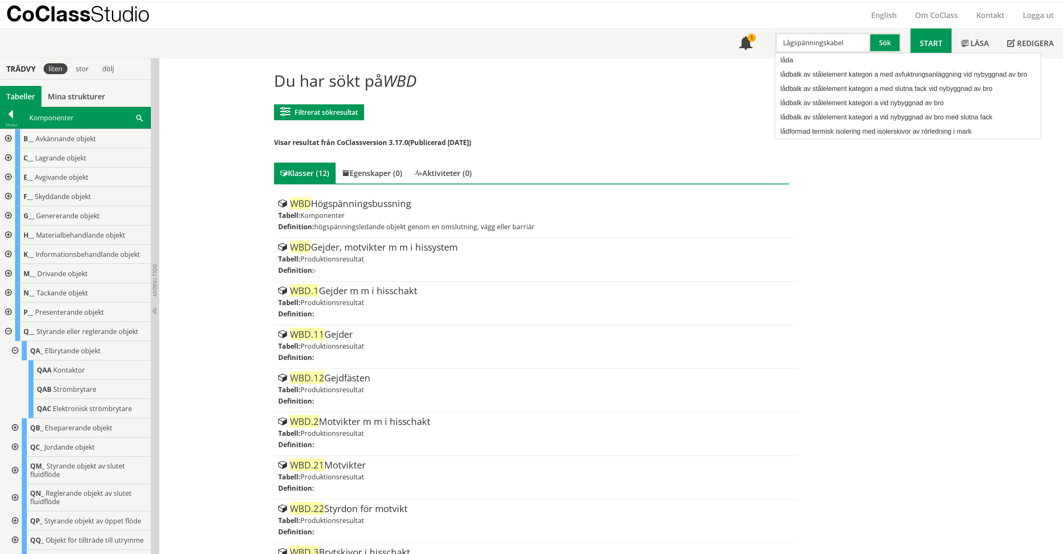
type input "Lågspänningskabel"
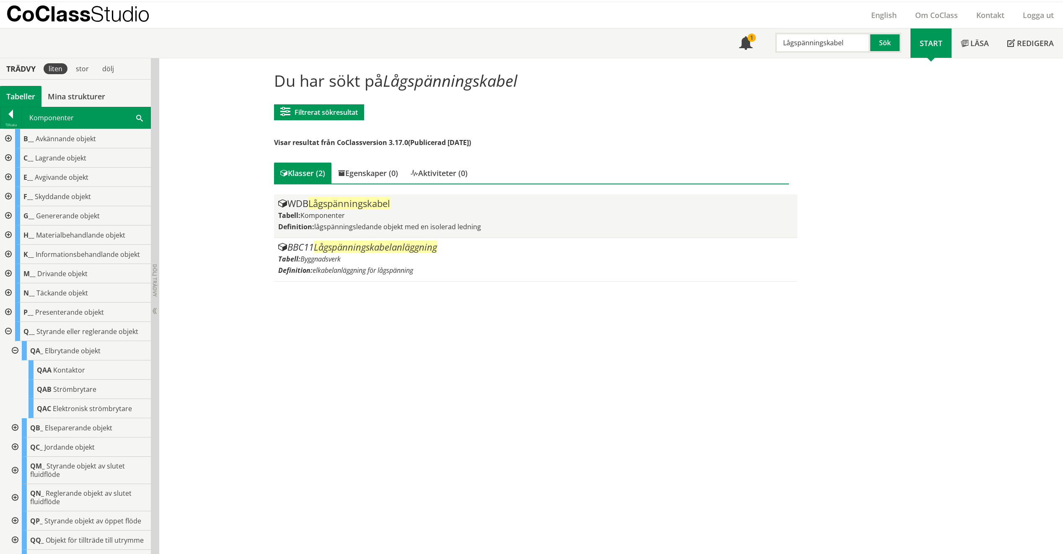
click at [454, 212] on div "Tabell: Komponenter" at bounding box center [535, 215] width 515 height 9
